Goal: Contribute content

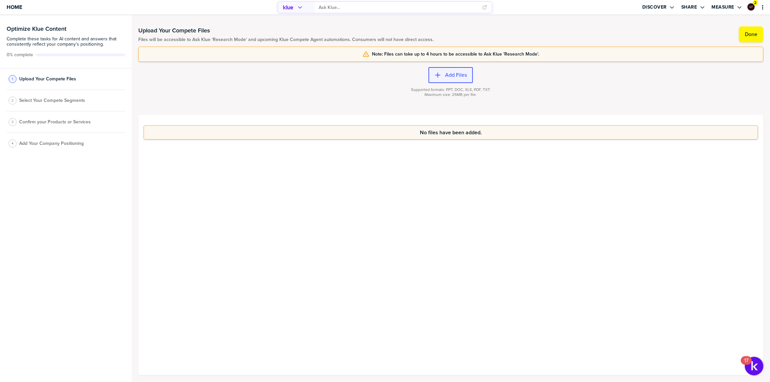
click at [449, 79] on button "Add Files" at bounding box center [451, 75] width 44 height 16
drag, startPoint x: 666, startPoint y: 82, endPoint x: 684, endPoint y: 77, distance: 18.2
click at [667, 82] on div "Add Files Supported formats: PPT, DOC, XLS, PDF, TXT. Maximum size: 25MB per fi…" at bounding box center [450, 88] width 625 height 53
click at [747, 37] on button "Done" at bounding box center [751, 34] width 25 height 16
click at [748, 35] on label "Done" at bounding box center [751, 34] width 13 height 7
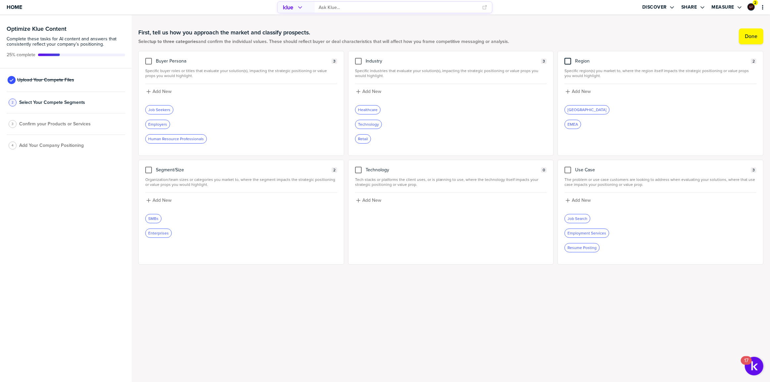
click at [566, 61] on div at bounding box center [568, 61] width 7 height 7
click at [568, 58] on input "checkbox" at bounding box center [568, 58] width 0 height 0
click at [353, 63] on div "Industry 3 Specific industries that evaluate your solution(s), impacting the st…" at bounding box center [451, 103] width 206 height 105
click at [150, 62] on div at bounding box center [148, 61] width 7 height 7
click at [149, 58] on input "checkbox" at bounding box center [149, 58] width 0 height 0
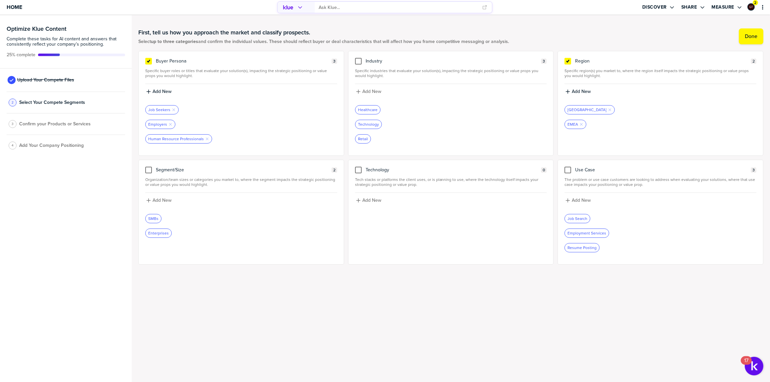
click at [565, 170] on div at bounding box center [568, 170] width 7 height 7
click at [568, 167] on input "checkbox" at bounding box center [568, 167] width 0 height 0
click at [748, 37] on label "Done" at bounding box center [751, 36] width 13 height 7
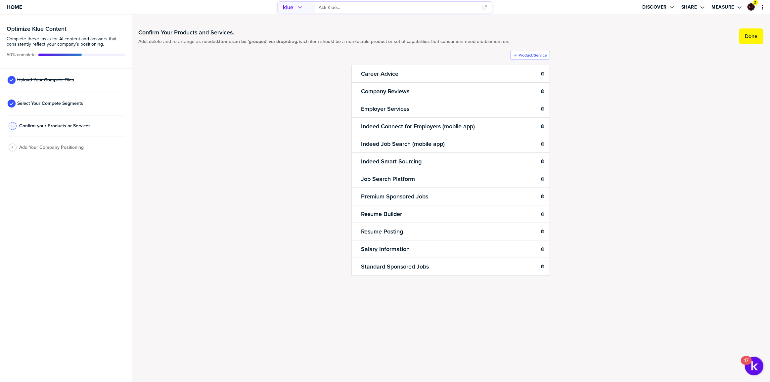
click at [748, 36] on label "Done" at bounding box center [751, 36] width 13 height 7
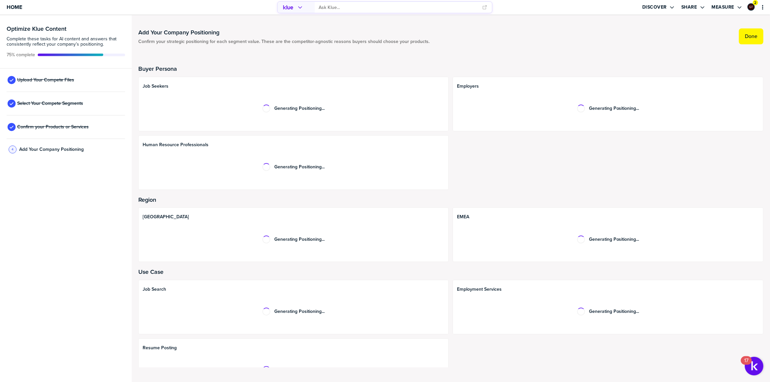
click at [748, 36] on label "Done" at bounding box center [751, 36] width 13 height 7
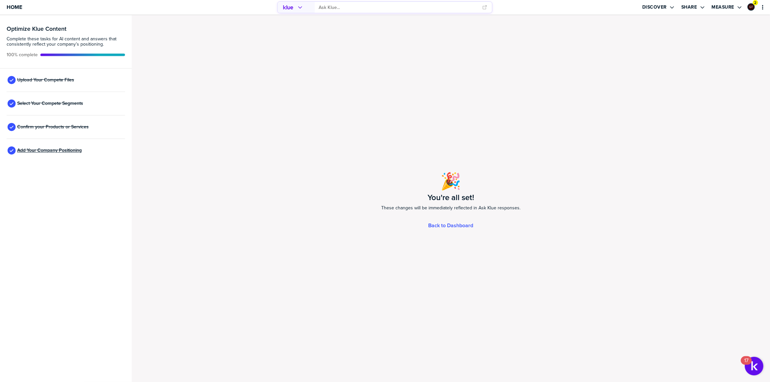
click at [62, 152] on span "Add Your Company Positioning" at bounding box center [49, 150] width 65 height 5
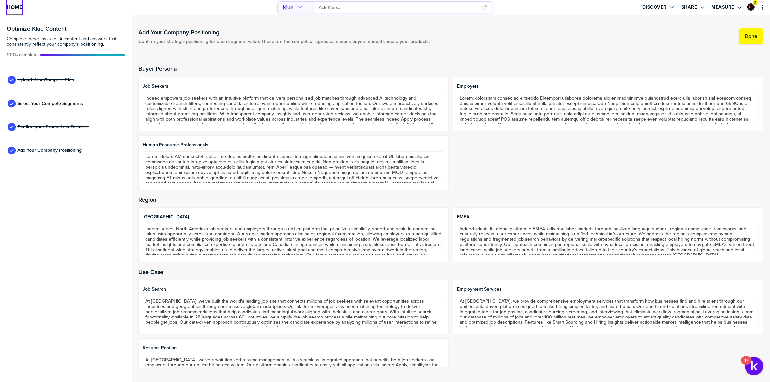
click at [18, 8] on span "Home" at bounding box center [15, 7] width 16 height 6
